Goal: Communication & Community: Share content

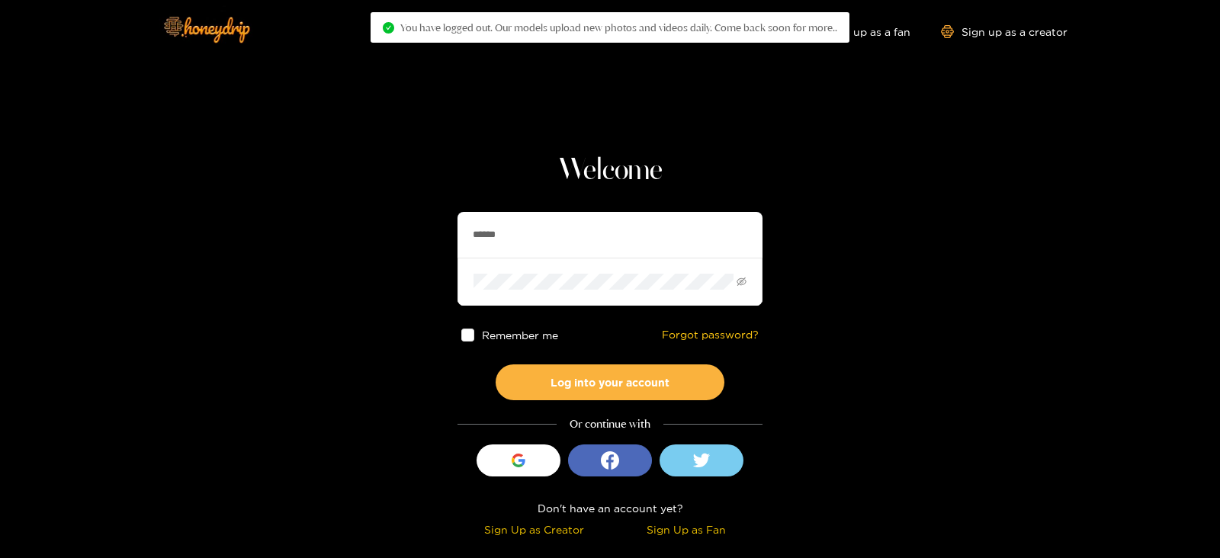
drag, startPoint x: 599, startPoint y: 227, endPoint x: 438, endPoint y: 227, distance: 160.1
click at [438, 227] on section "Welcome ****** Remember me Forgot password? Log into your account Or continue w…" at bounding box center [610, 271] width 1220 height 542
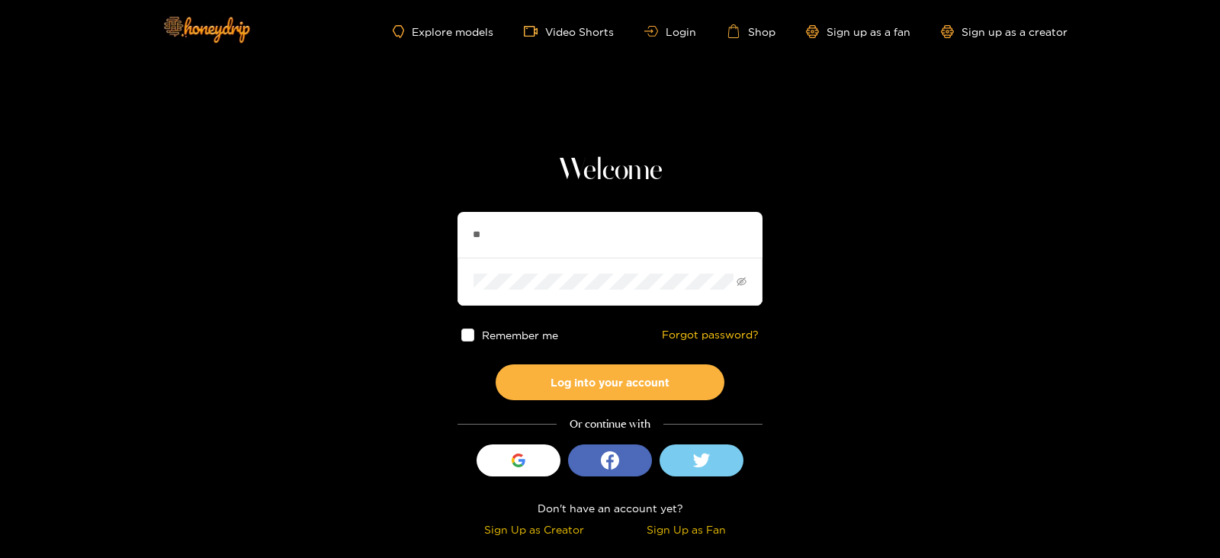
type input "*"
type input "*********"
click at [496, 364] on button "Log into your account" at bounding box center [610, 382] width 229 height 36
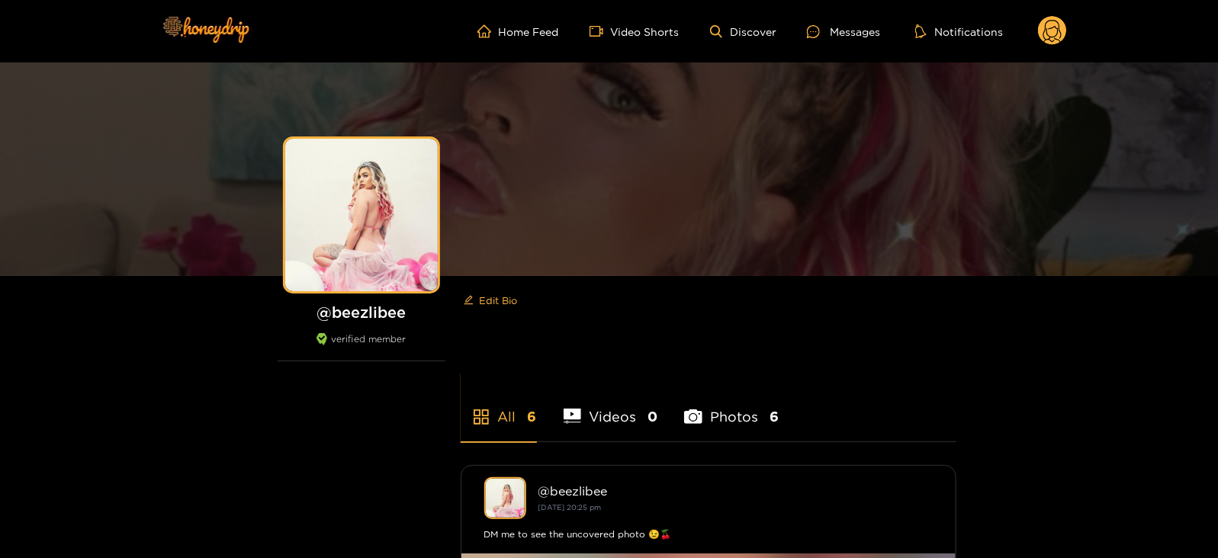
click at [829, 17] on ul "Home Feed Video Shorts Discover Messages Notifications" at bounding box center [771, 31] width 589 height 31
click at [836, 21] on ul "Home Feed Video Shorts Discover Messages Notifications" at bounding box center [771, 31] width 589 height 31
click at [843, 25] on div "Messages" at bounding box center [843, 32] width 73 height 18
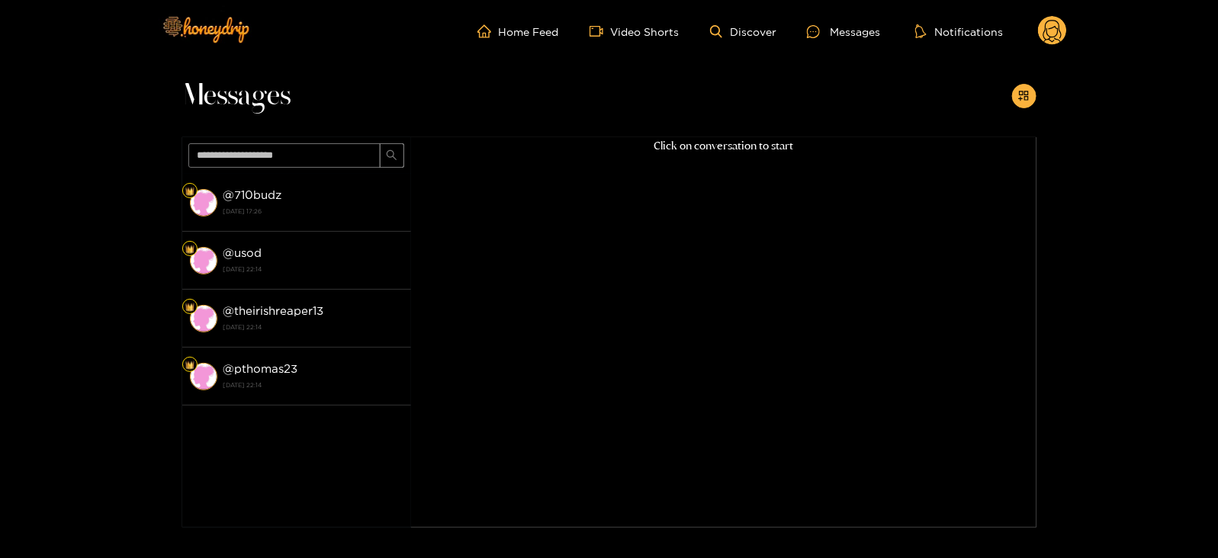
click at [1033, 104] on div at bounding box center [1024, 96] width 24 height 24
click at [1026, 101] on icon "appstore-add" at bounding box center [1024, 96] width 10 height 10
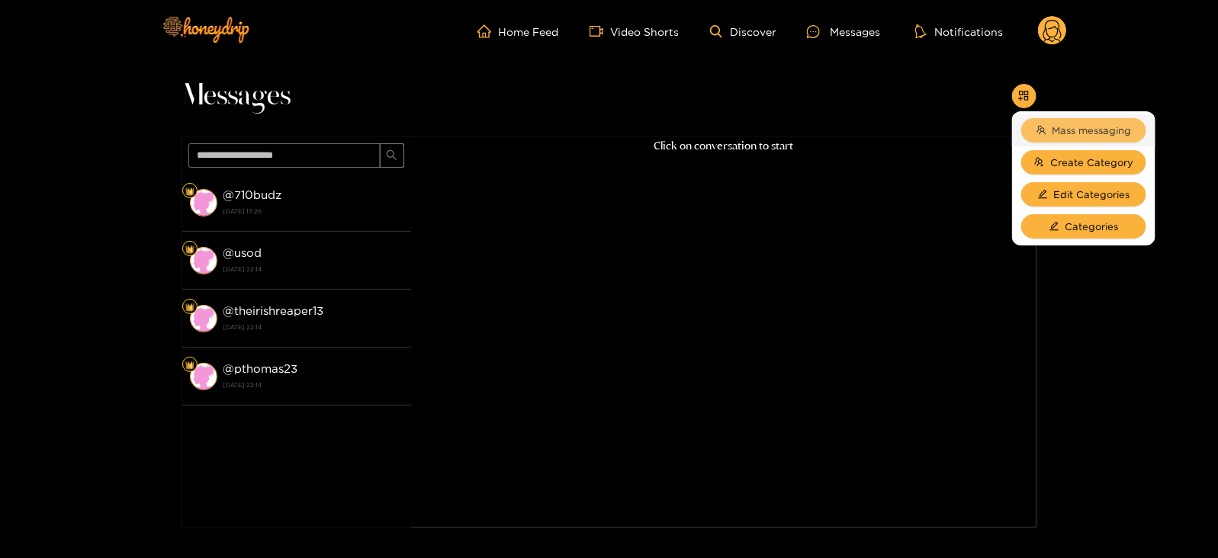
click at [1064, 125] on span "Mass messaging" at bounding box center [1091, 130] width 79 height 15
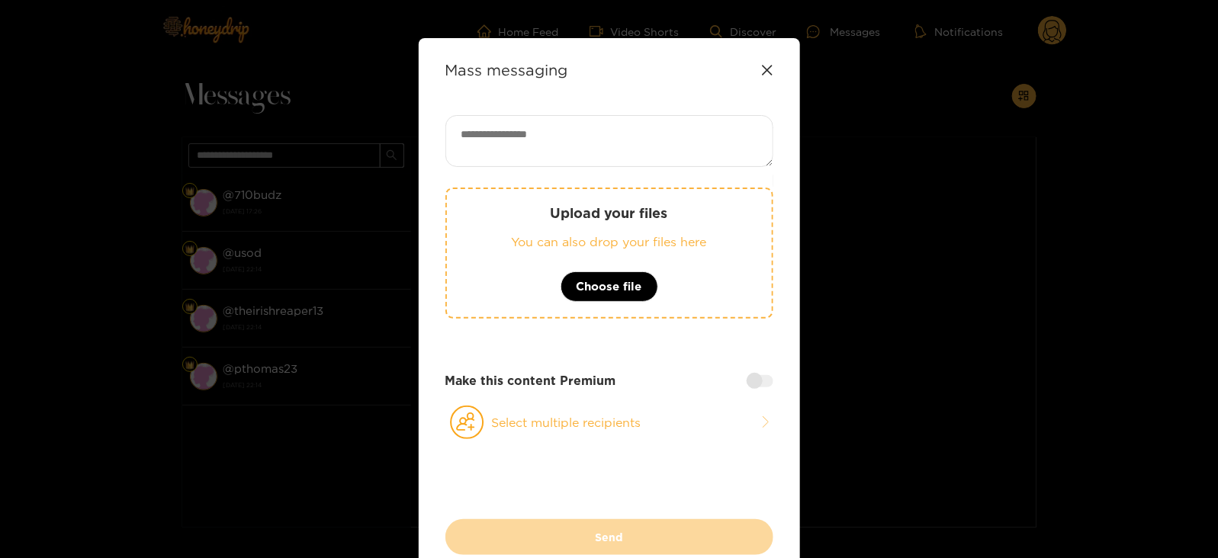
click at [622, 145] on textarea at bounding box center [609, 141] width 328 height 52
paste textarea "**********"
type textarea "**********"
click at [489, 419] on button "Select multiple recipients" at bounding box center [609, 422] width 328 height 35
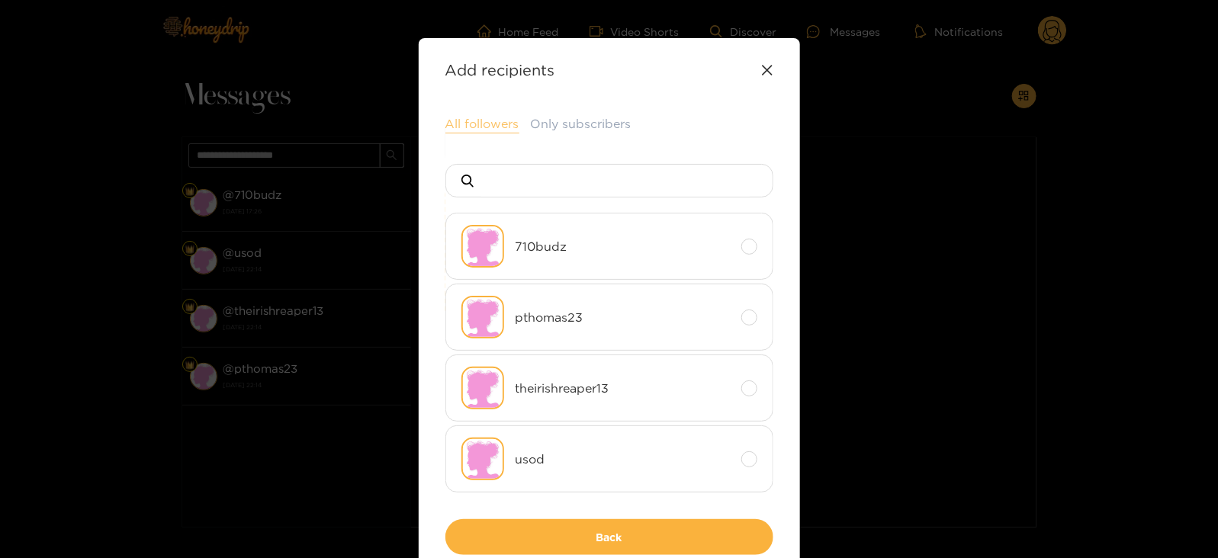
click at [496, 125] on button "All followers" at bounding box center [482, 124] width 74 height 18
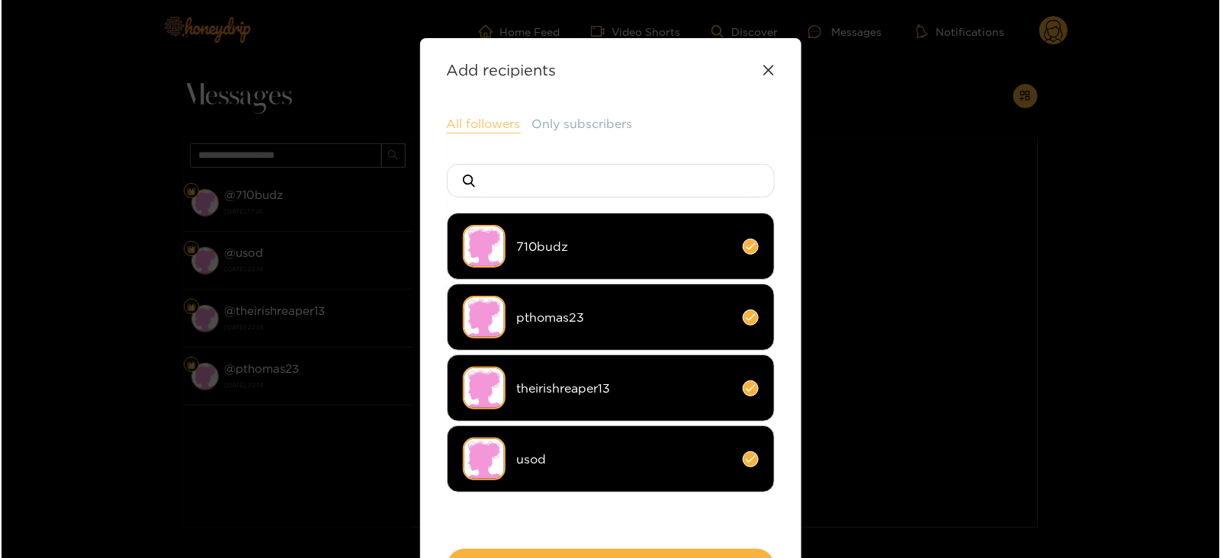
scroll to position [113, 0]
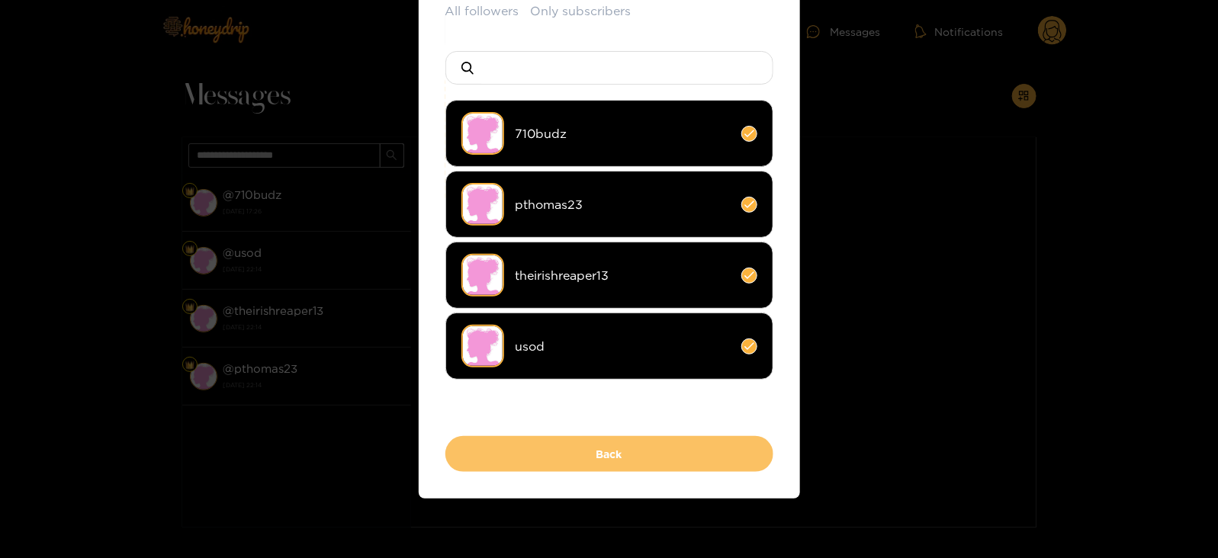
click at [528, 456] on button "Back" at bounding box center [609, 454] width 328 height 36
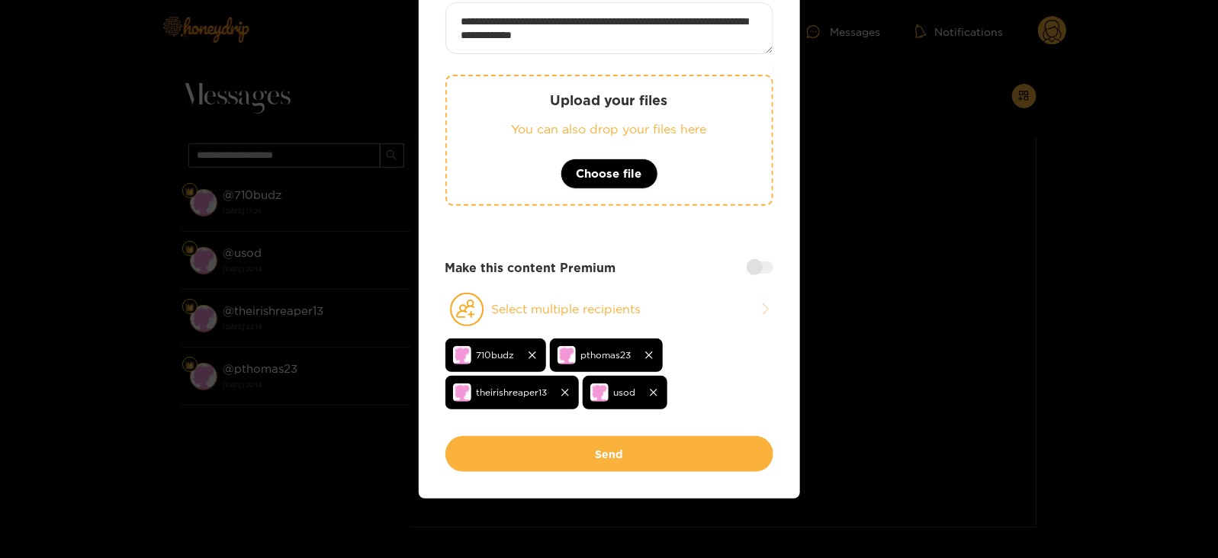
click at [528, 456] on button "Send" at bounding box center [609, 454] width 328 height 36
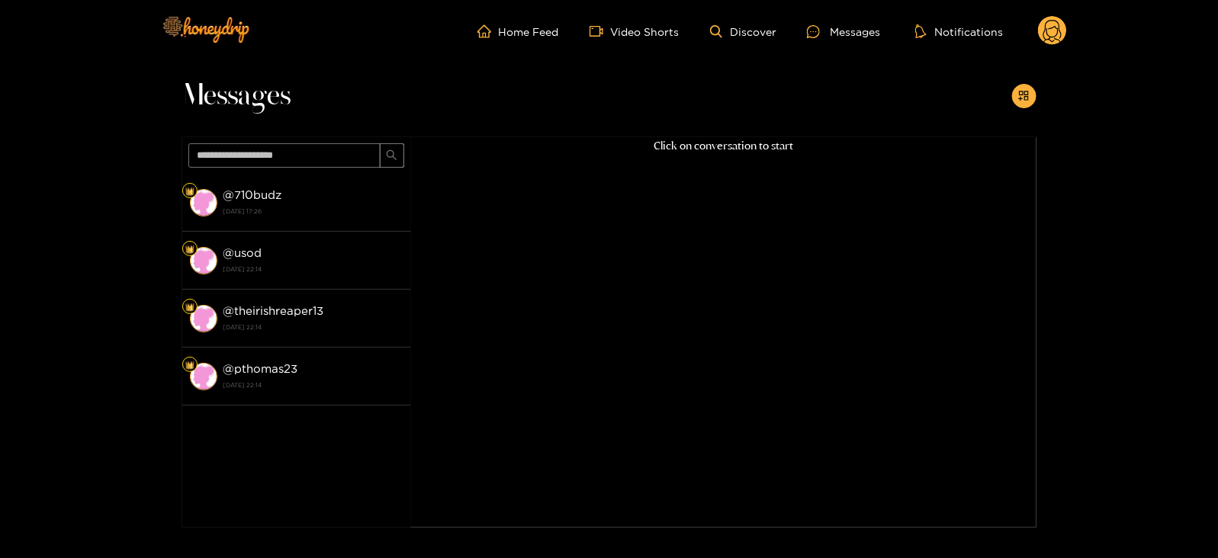
click at [1036, 31] on ul "Home Feed Video Shorts Discover Messages Notifications" at bounding box center [771, 31] width 589 height 31
click at [1045, 34] on circle at bounding box center [1052, 30] width 29 height 29
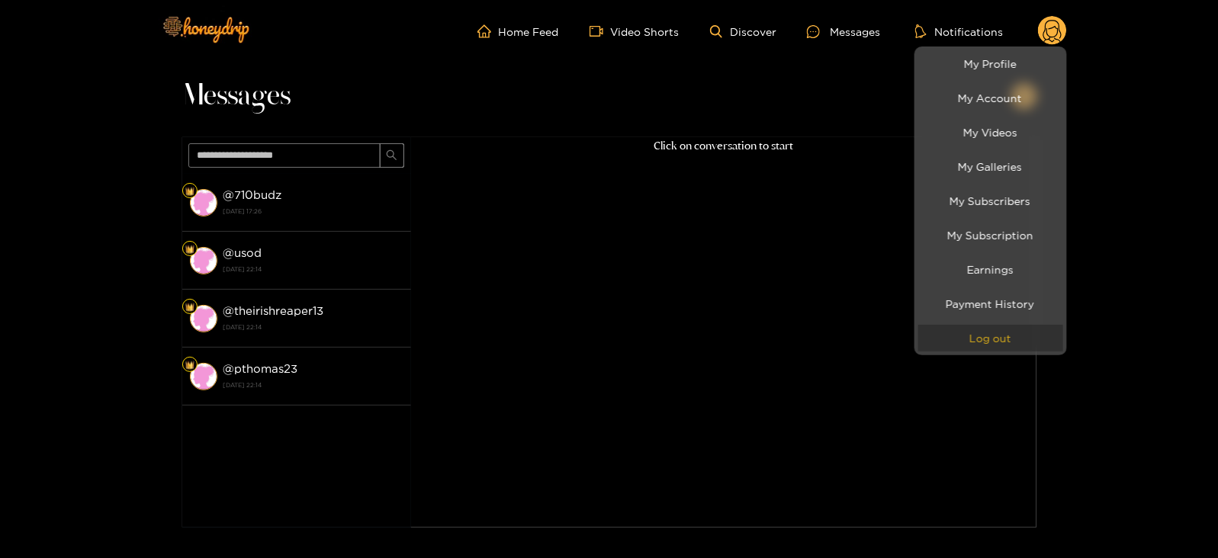
click at [992, 333] on button "Log out" at bounding box center [990, 338] width 145 height 27
